Goal: Complete application form

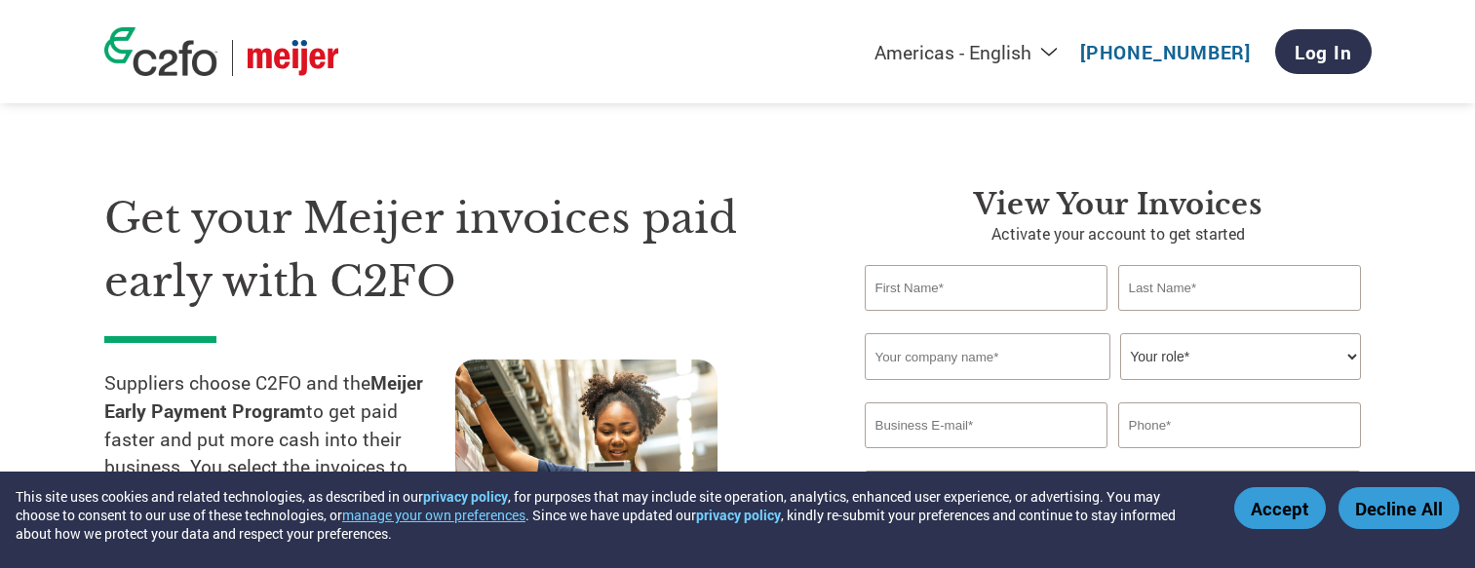
click at [1289, 523] on button "Accept" at bounding box center [1280, 509] width 92 height 42
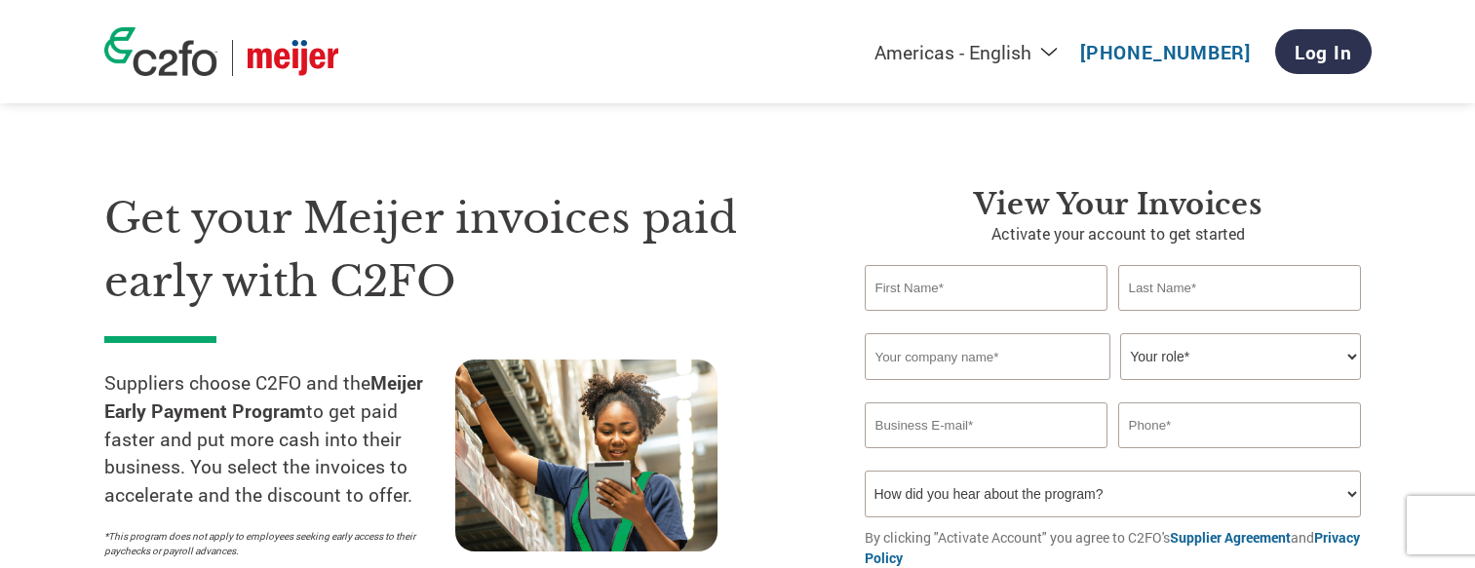
scroll to position [81, 0]
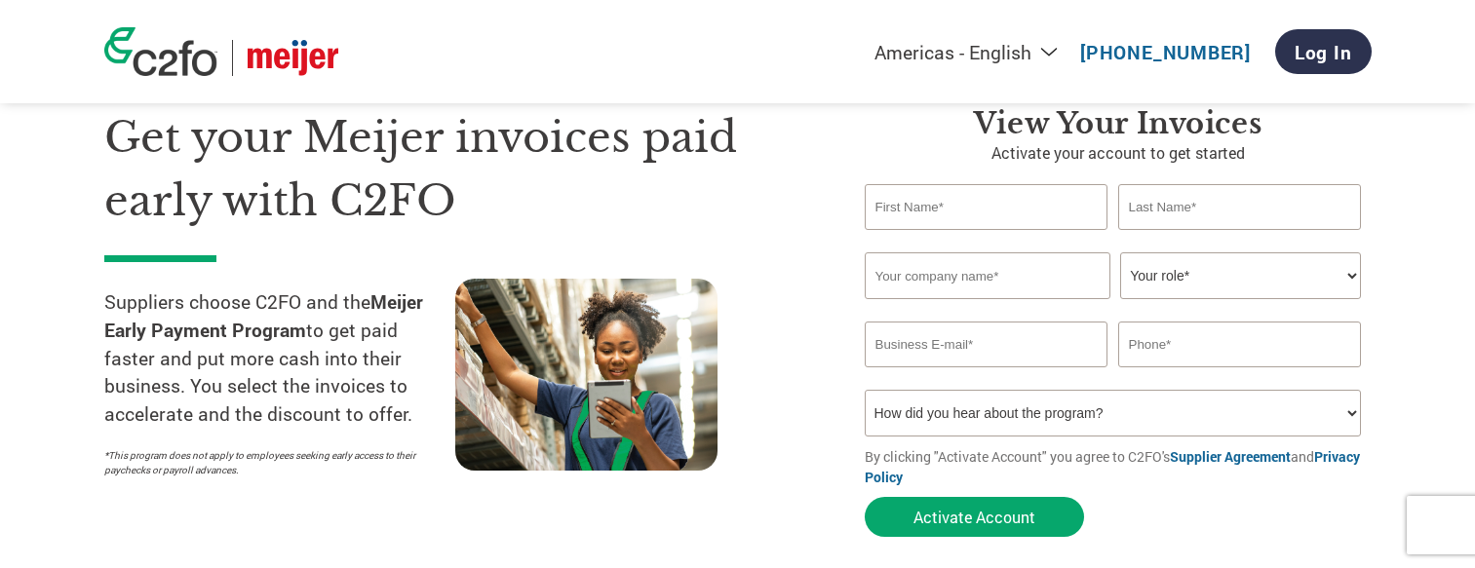
click at [963, 210] on input "text" at bounding box center [987, 207] width 244 height 46
type input "Pinterest"
click at [1160, 203] on input "text" at bounding box center [1240, 207] width 244 height 46
type input "Collections"
click at [965, 295] on input "text" at bounding box center [988, 276] width 246 height 47
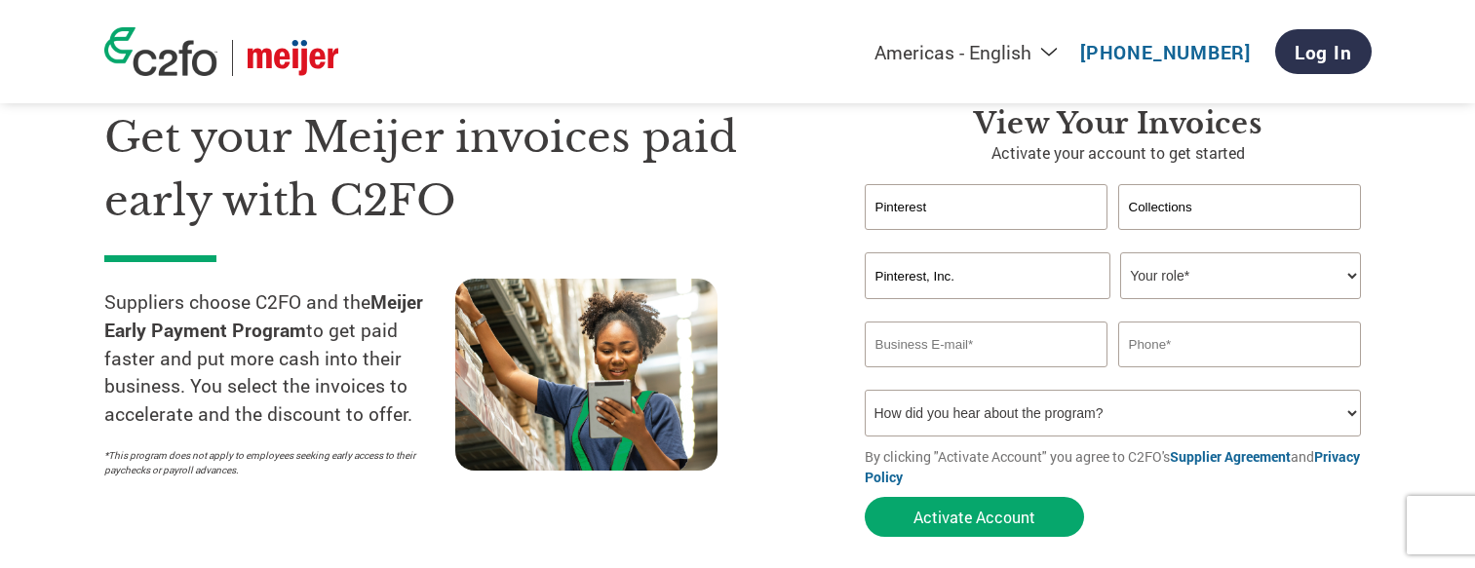
type input "Pinterest, Inc."
click at [1187, 269] on select "Your role* CFO Controller Credit Manager Finance Director Treasurer CEO Preside…" at bounding box center [1240, 276] width 241 height 47
select select "ACCOUNTS_RECEIVABLE"
click at [1120, 253] on select "Your role* CFO Controller Credit Manager Finance Director Treasurer CEO Preside…" at bounding box center [1240, 276] width 241 height 47
click at [976, 347] on input "email" at bounding box center [987, 345] width 244 height 46
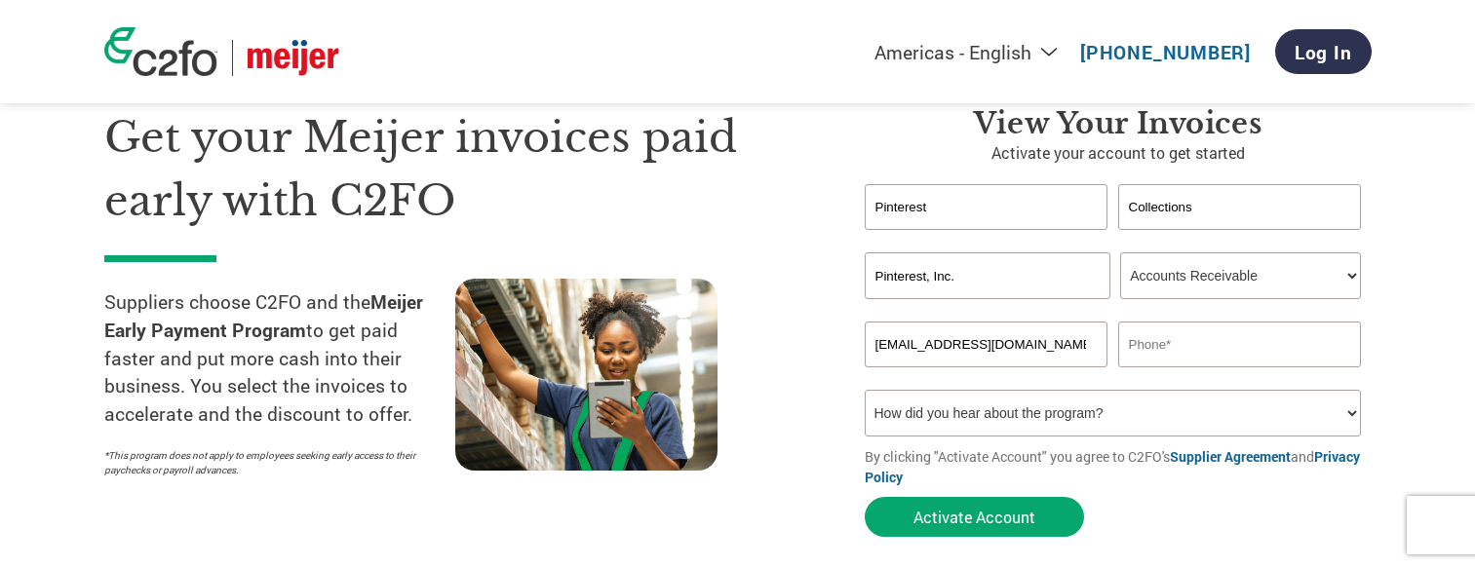
type input "[EMAIL_ADDRESS][DOMAIN_NAME]"
click at [1198, 347] on input "text" at bounding box center [1240, 345] width 244 height 46
click at [1223, 332] on input "text" at bounding box center [1240, 345] width 244 height 46
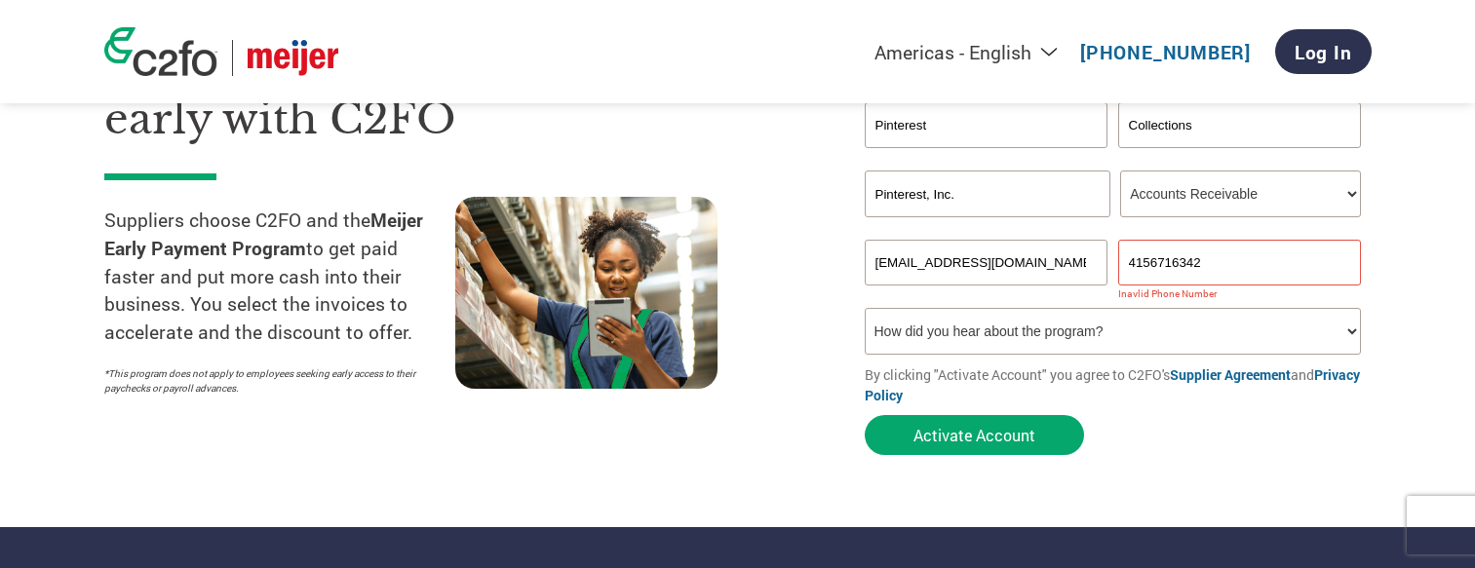
click at [1132, 261] on input "4156716342" at bounding box center [1240, 263] width 244 height 46
type input "[PHONE_NUMBER]"
click at [797, 411] on div "Get your Meijer invoices paid early with C2FO Suppliers choose C2FO and the Mei…" at bounding box center [469, 244] width 731 height 441
click at [1342, 330] on select "How did you hear about the program? Received a letter Email Social Media Online…" at bounding box center [1113, 331] width 497 height 47
select select "Email"
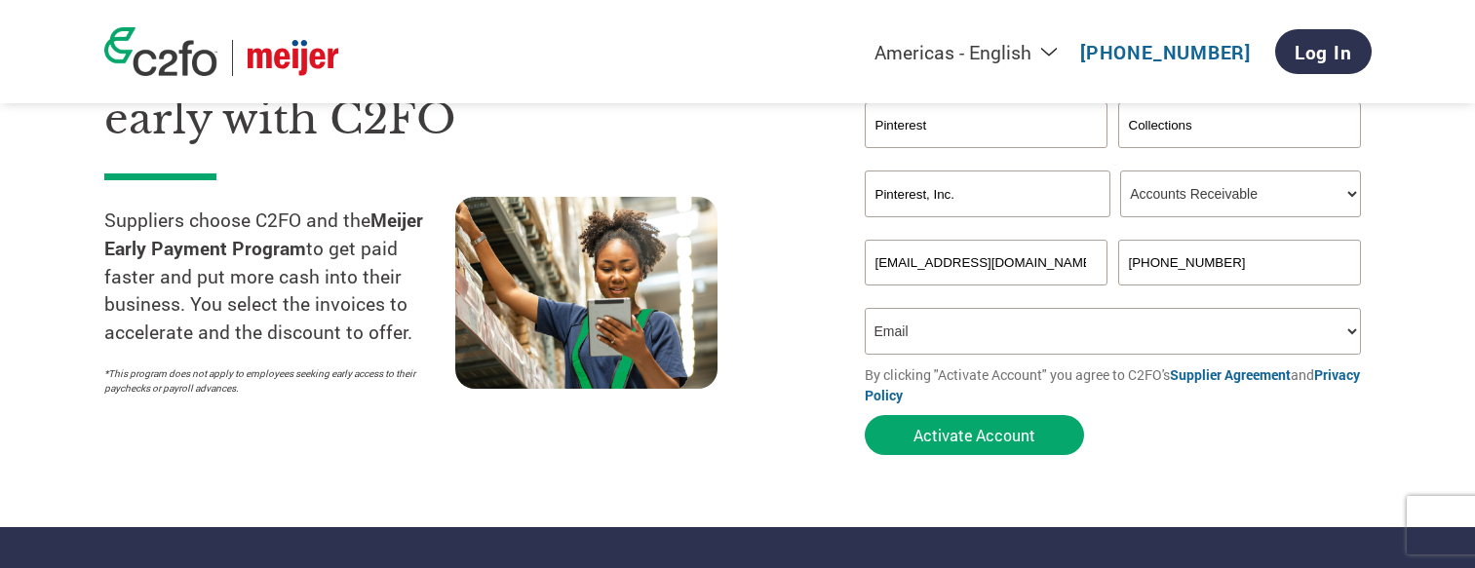
click at [865, 308] on select "How did you hear about the program? Received a letter Email Social Media Online…" at bounding box center [1113, 331] width 497 height 47
click at [980, 435] on button "Activate Account" at bounding box center [974, 435] width 219 height 40
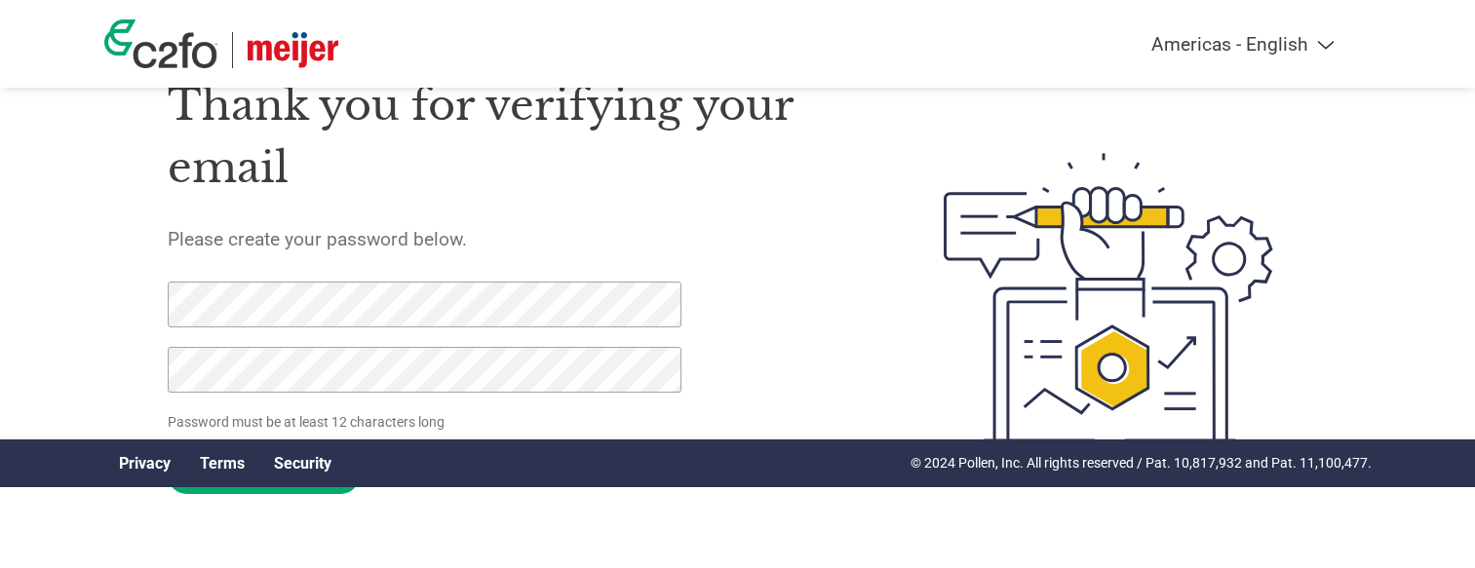
scroll to position [124, 0]
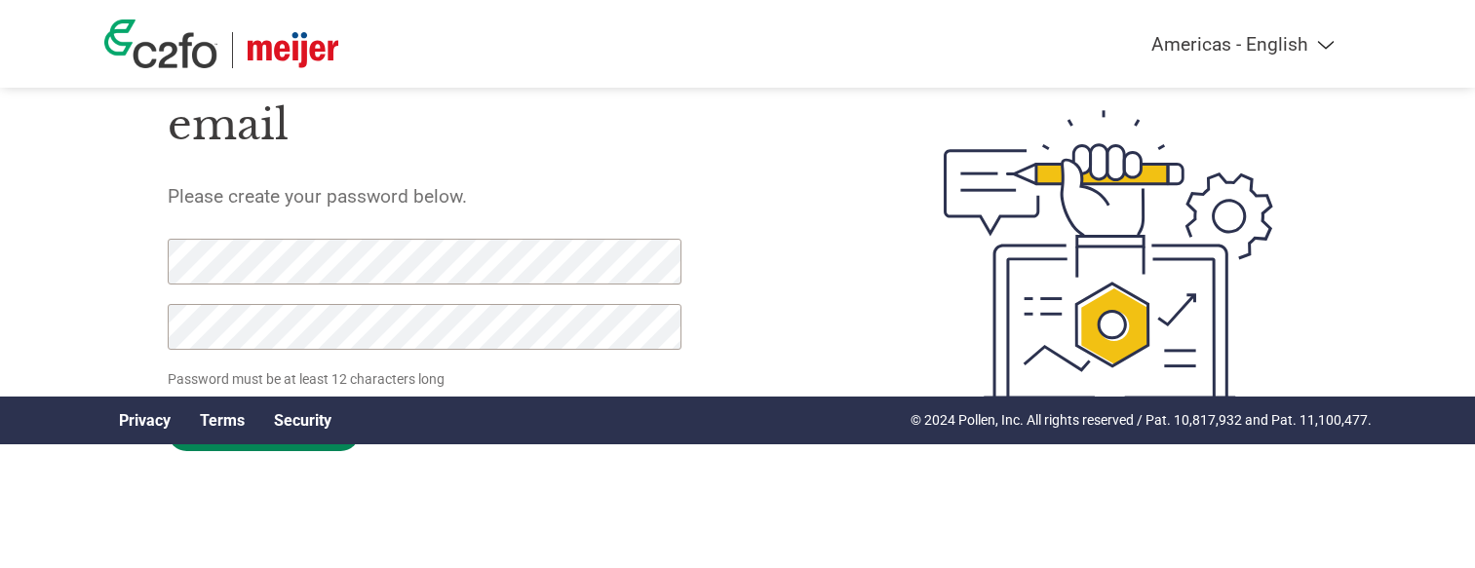
click at [254, 448] on input "Set Password" at bounding box center [264, 432] width 192 height 38
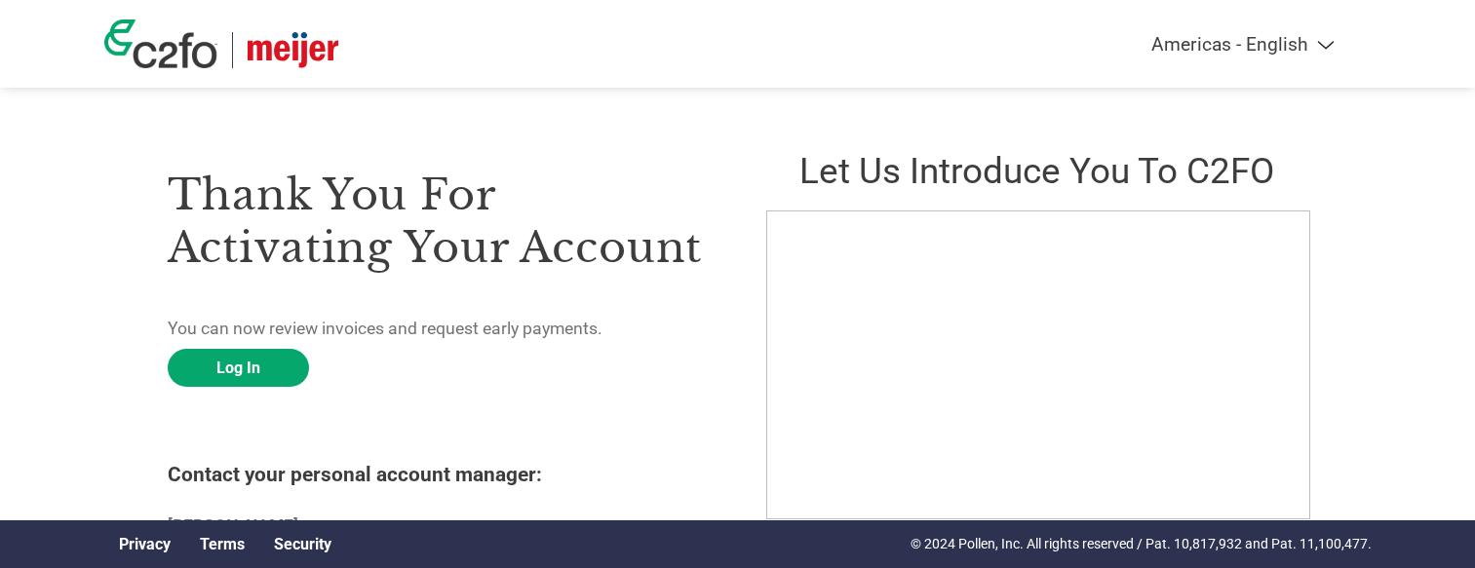
scroll to position [88, 0]
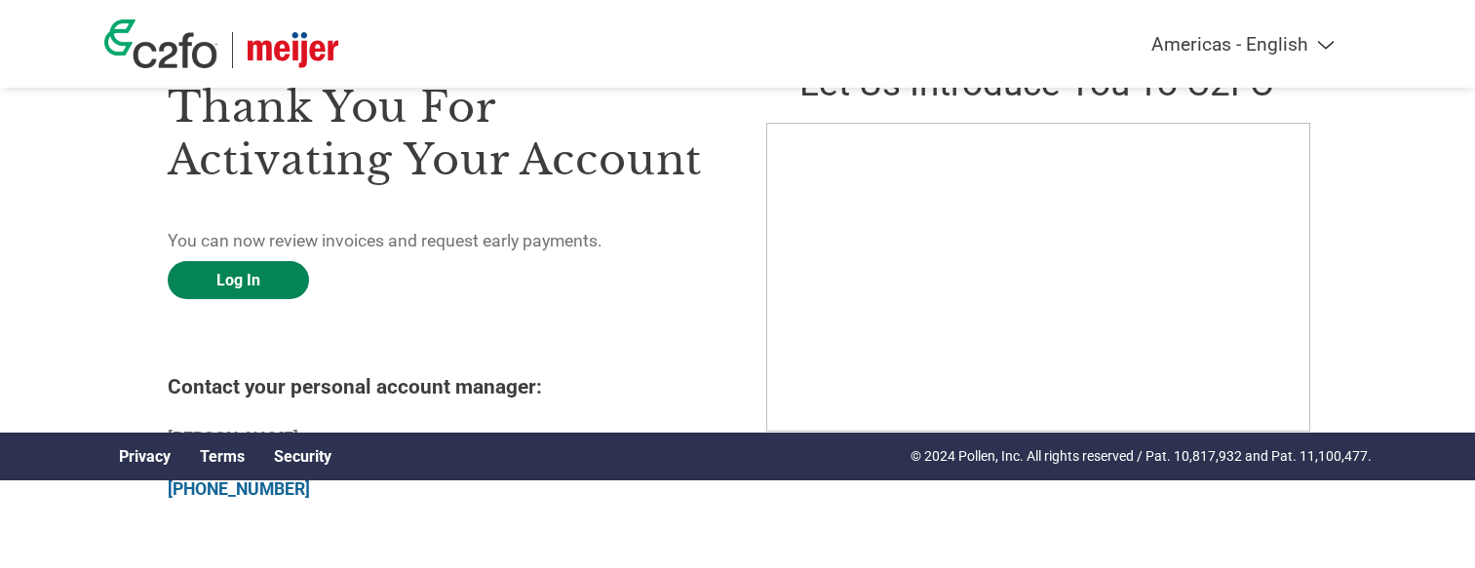
click at [258, 279] on link "Log In" at bounding box center [238, 280] width 141 height 38
